Goal: Information Seeking & Learning: Learn about a topic

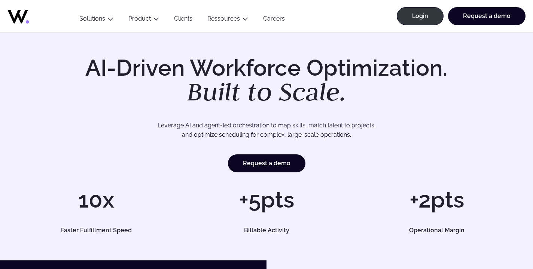
scroll to position [7, 0]
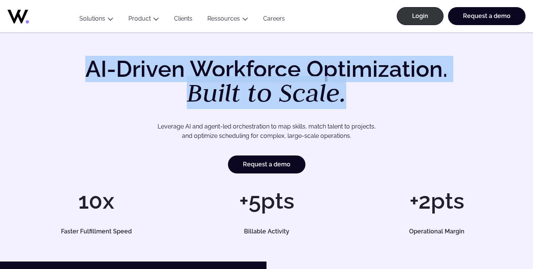
drag, startPoint x: 86, startPoint y: 65, endPoint x: 450, endPoint y: 94, distance: 365.3
click at [450, 94] on h1 "AI-Driven Workforce Optimization. Built to Scale." at bounding box center [266, 82] width 383 height 48
copy h1 "AI-Driven Workforce Optimization. Built to Scale."
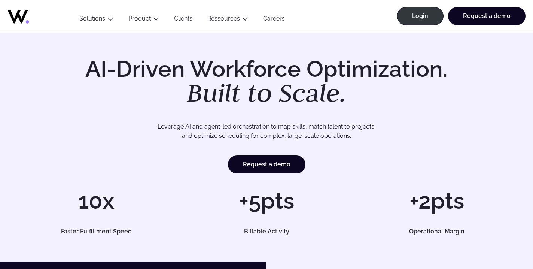
click at [356, 136] on p "Leverage AI and agent-led orchestration to map skills, match talent to projects…" at bounding box center [266, 131] width 453 height 19
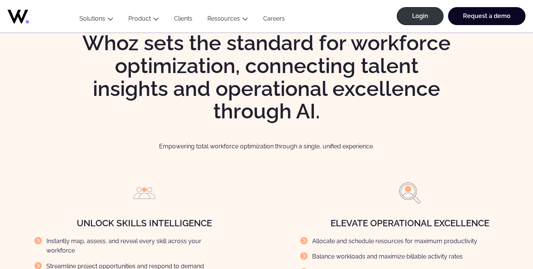
scroll to position [738, 0]
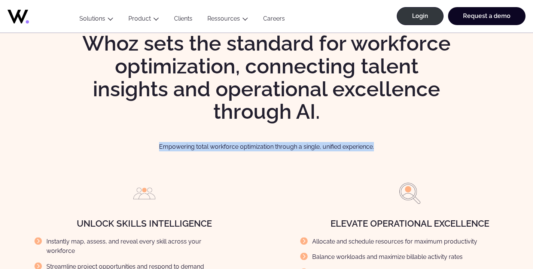
drag, startPoint x: 159, startPoint y: 146, endPoint x: 399, endPoint y: 149, distance: 239.9
click at [399, 149] on p "Empowering total workforce optimization through a single, unified experience." at bounding box center [266, 146] width 503 height 9
copy p "Empowering total workforce optimization through a single, unified experience."
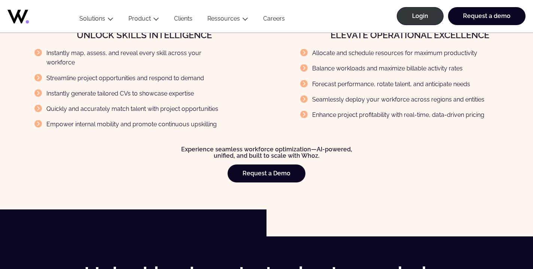
scroll to position [954, 0]
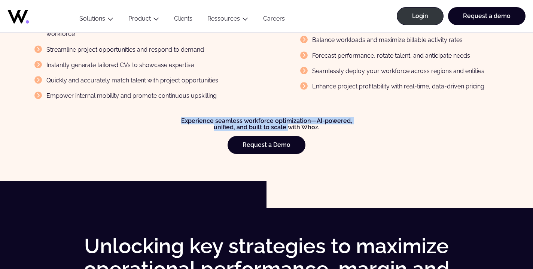
drag, startPoint x: 179, startPoint y: 109, endPoint x: 285, endPoint y: 115, distance: 106.5
click at [285, 118] on h4 "Experience seamless workforce optimization—AI-powered, unified, and built to sc…" at bounding box center [266, 124] width 453 height 13
copy h4 "Experience seamless workforce optimization—AI-powered, unified, and built to sc…"
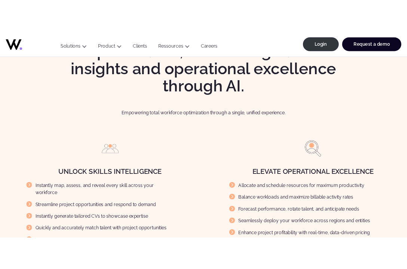
scroll to position [737, 0]
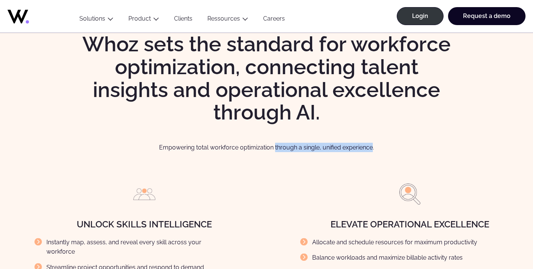
drag, startPoint x: 274, startPoint y: 146, endPoint x: 370, endPoint y: 145, distance: 95.8
click at [370, 145] on p "Empowering total workforce optimization through a single, unified experience." at bounding box center [266, 147] width 503 height 9
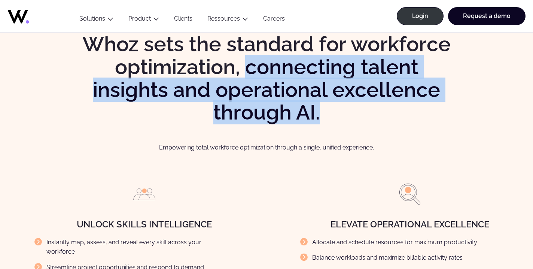
drag, startPoint x: 245, startPoint y: 65, endPoint x: 324, endPoint y: 112, distance: 91.7
click at [324, 112] on h2 "Whoz sets the standard for workforce optimization, connecting talent insights a…" at bounding box center [266, 78] width 383 height 91
copy h2 "connecting talent insights and operational excellence through AI."
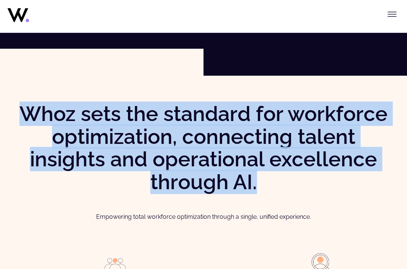
drag, startPoint x: 18, startPoint y: 110, endPoint x: 272, endPoint y: 182, distance: 264.6
click at [273, 182] on h2 "Whoz sets the standard for workforce optimization, connecting talent insights a…" at bounding box center [203, 148] width 377 height 91
copy h2 "Whoz sets the standard for workforce optimization, connecting talent insights a…"
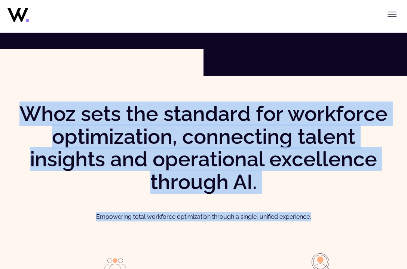
drag, startPoint x: 19, startPoint y: 112, endPoint x: 354, endPoint y: 215, distance: 350.3
copy div "Whoz sets the standard for workforce optimization, connecting talent insights a…"
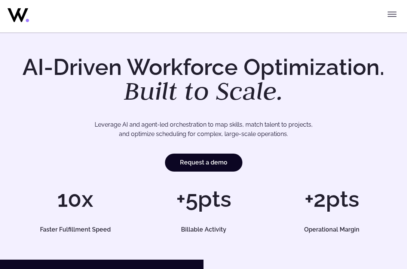
scroll to position [7, 0]
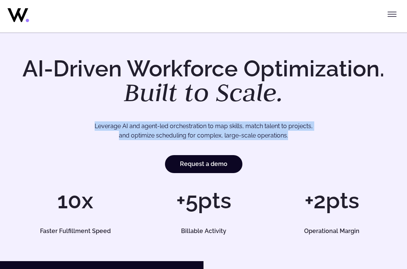
drag, startPoint x: 87, startPoint y: 124, endPoint x: 300, endPoint y: 132, distance: 213.1
click at [300, 132] on p "Leverage AI and agent-led orchestration to map skills, match talent to projects…" at bounding box center [203, 130] width 339 height 19
copy p "Leverage AI and agent-led orchestration to map skills, match talent to projects…"
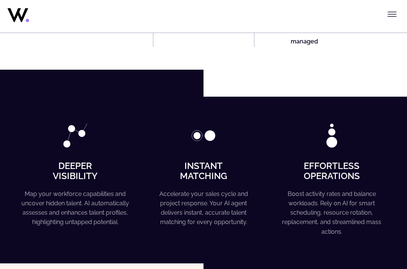
scroll to position [783, 0]
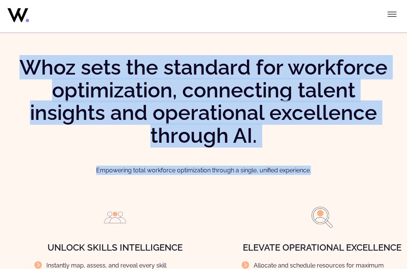
drag, startPoint x: 23, startPoint y: 67, endPoint x: 318, endPoint y: 174, distance: 313.8
click at [318, 174] on div "Whoz sets the standard for workforce optimization, connecting talent insights a…" at bounding box center [203, 244] width 377 height 376
copy div "Whoz sets the standard for workforce optimization, connecting talent insights a…"
